Goal: Task Accomplishment & Management: Manage account settings

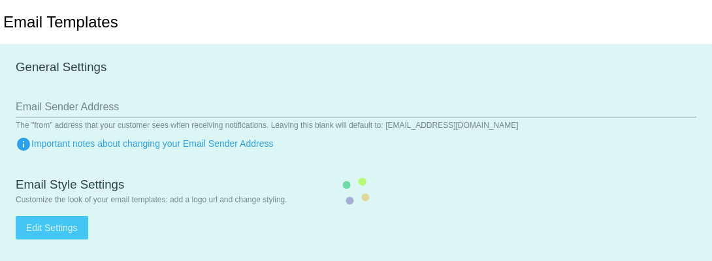
type input "1"
checkbox input "true"
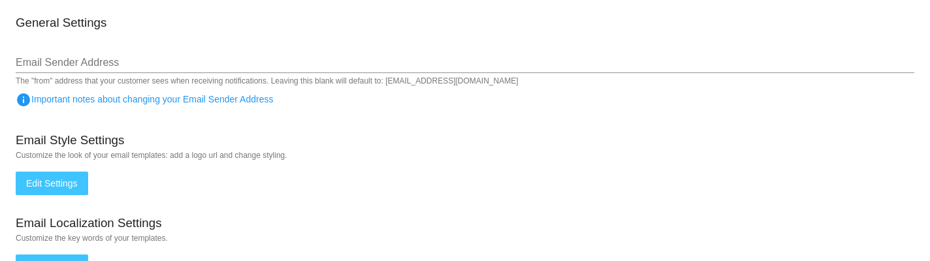
scroll to position [72, 0]
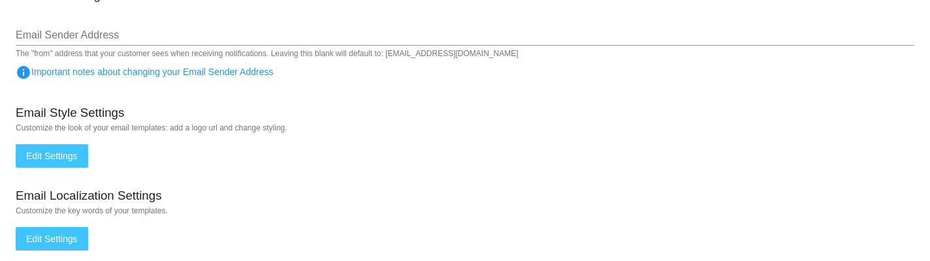
click at [59, 168] on button "Edit Settings" at bounding box center [52, 156] width 72 height 24
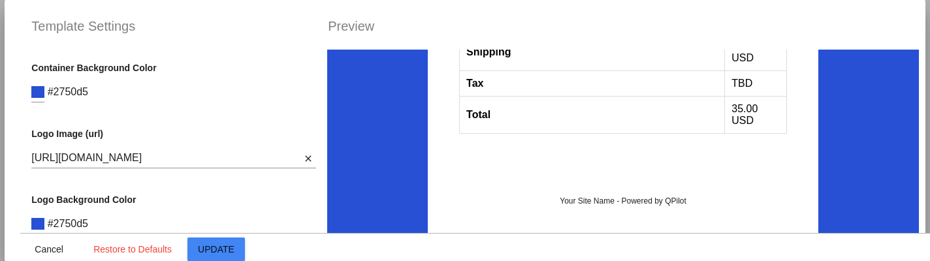
scroll to position [726, 0]
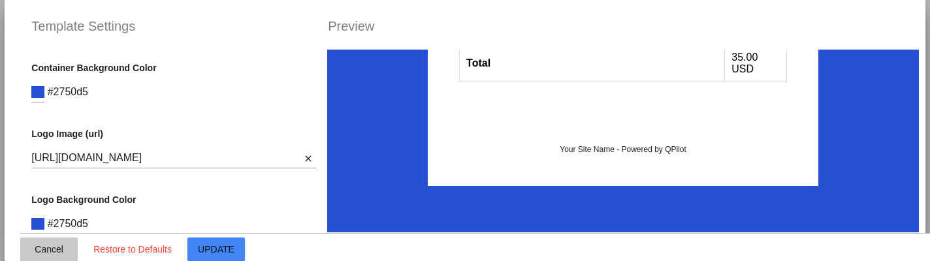
click at [45, 255] on button "Cancel" at bounding box center [48, 250] width 57 height 24
